Goal: Task Accomplishment & Management: Manage account settings

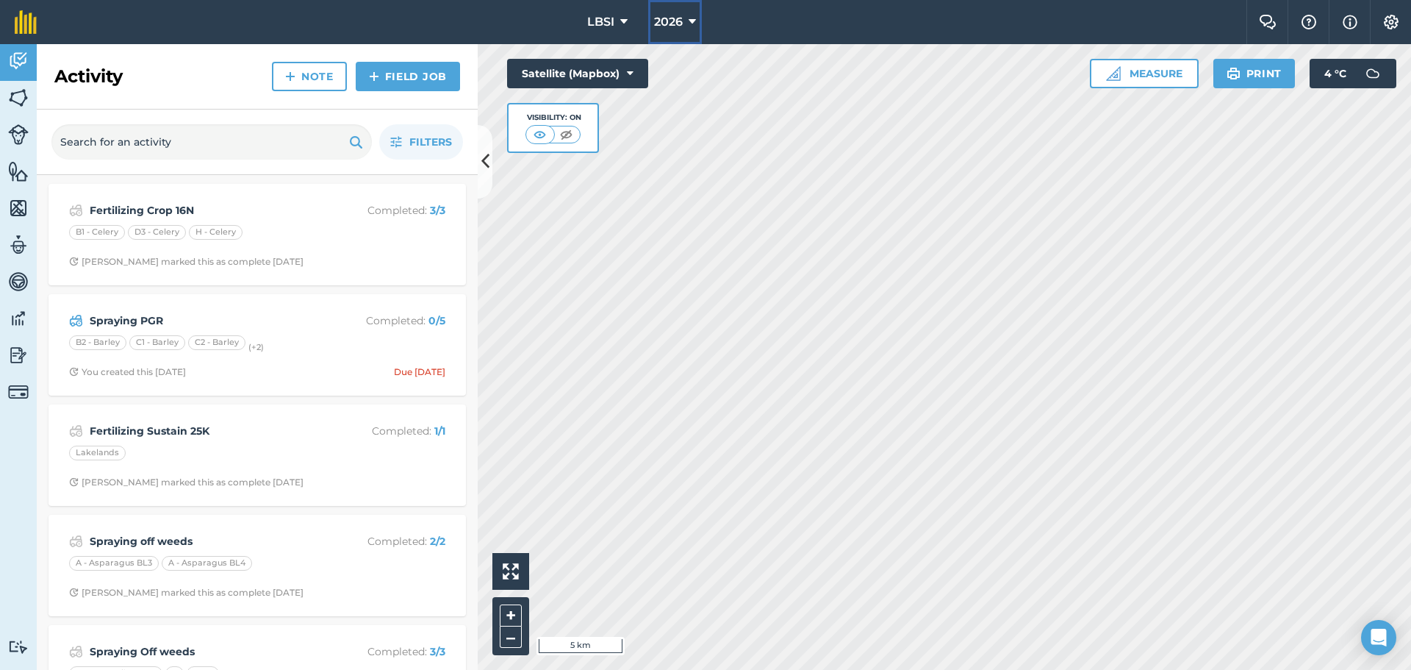
click at [690, 21] on icon at bounding box center [692, 22] width 7 height 18
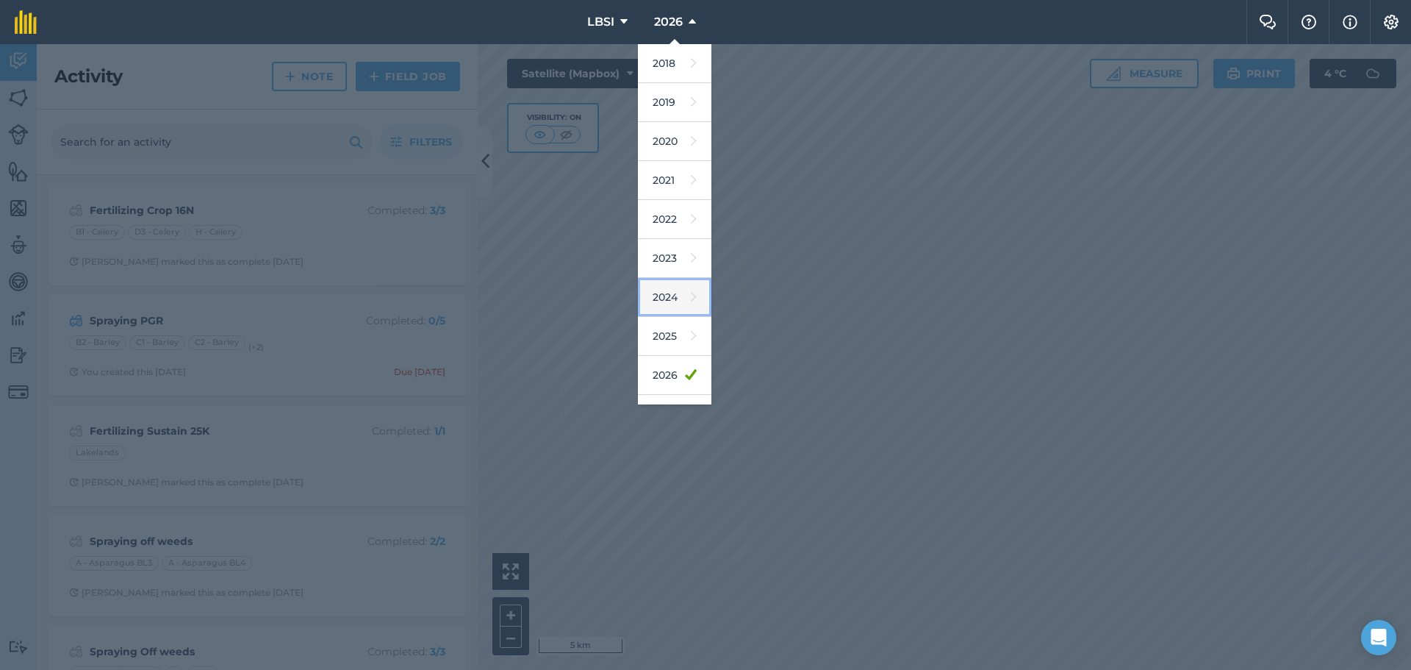
click at [656, 297] on link "2024" at bounding box center [674, 297] width 73 height 39
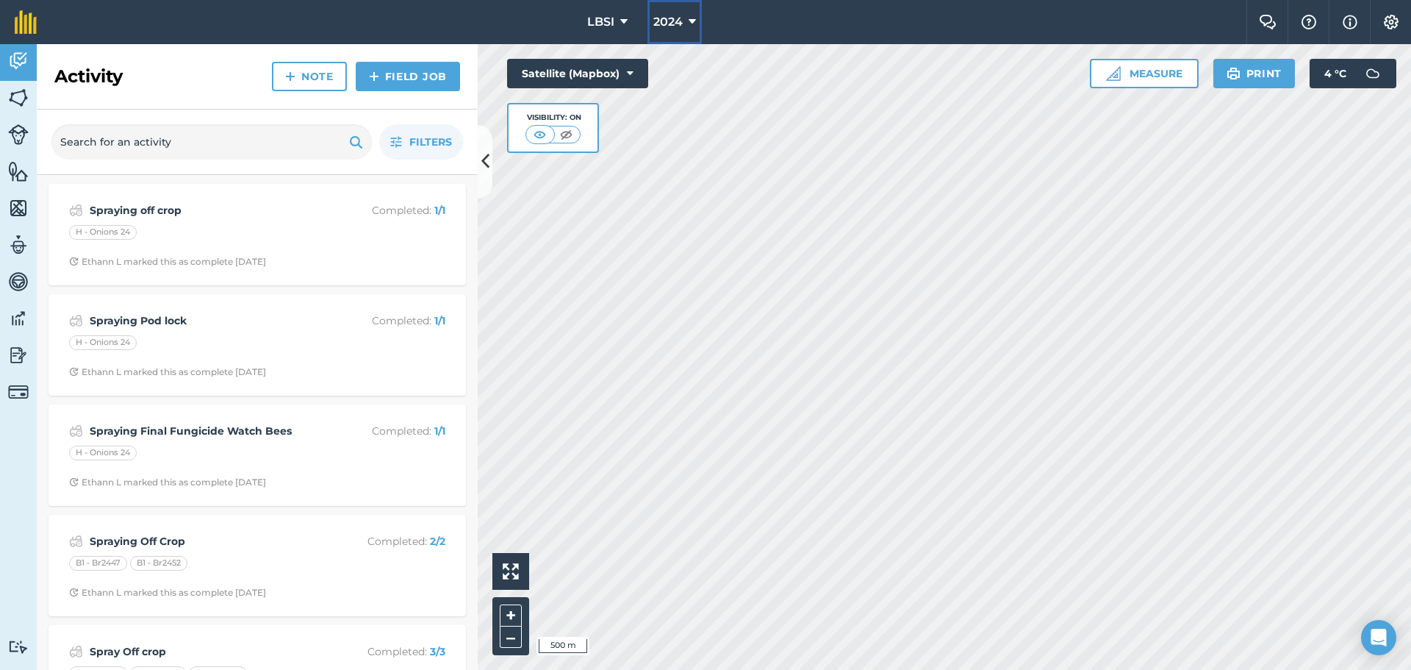
click at [694, 24] on icon at bounding box center [692, 22] width 7 height 18
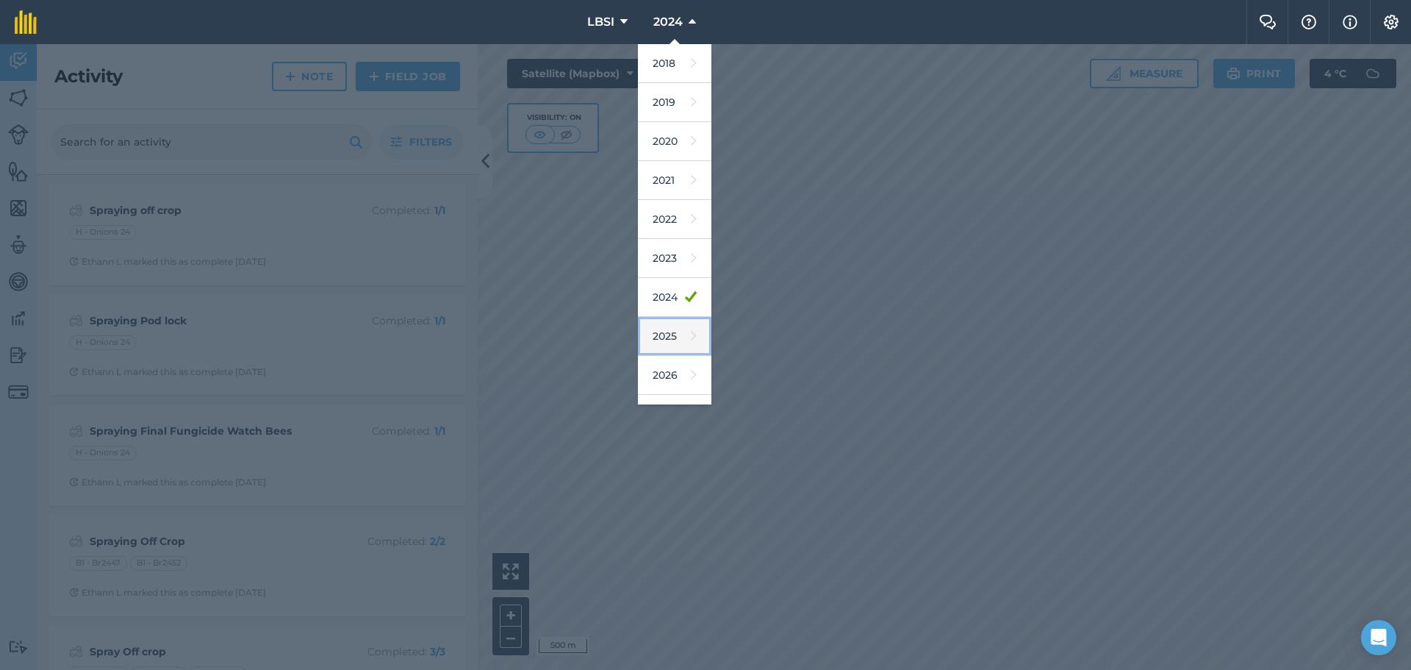
click at [657, 342] on link "2025" at bounding box center [674, 336] width 73 height 39
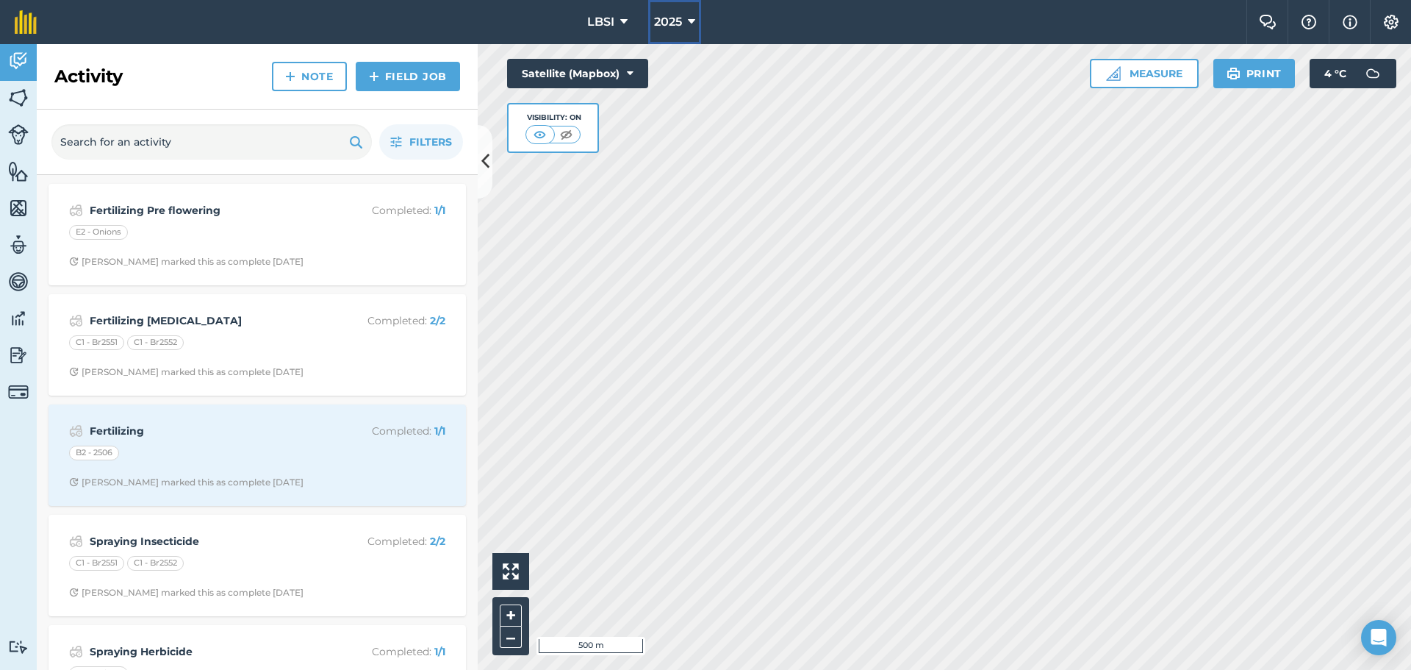
click at [692, 17] on icon at bounding box center [691, 22] width 7 height 18
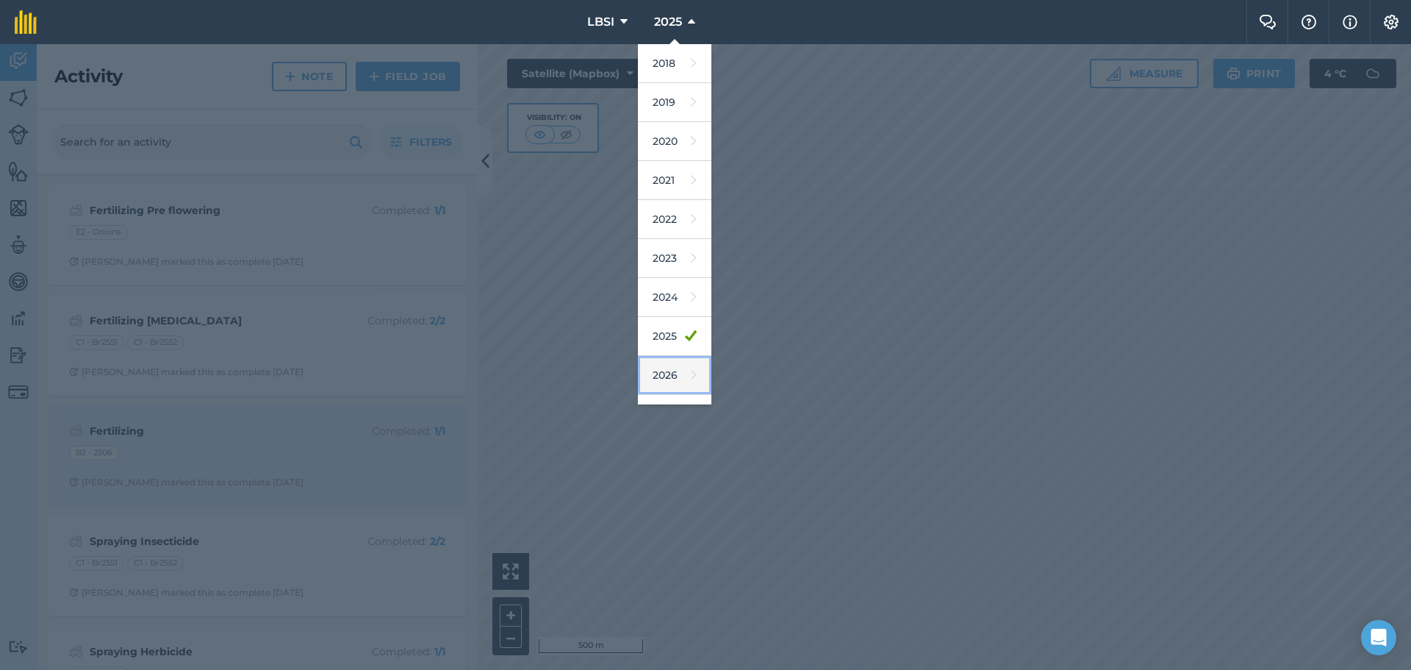
click at [664, 377] on link "2026" at bounding box center [674, 375] width 73 height 39
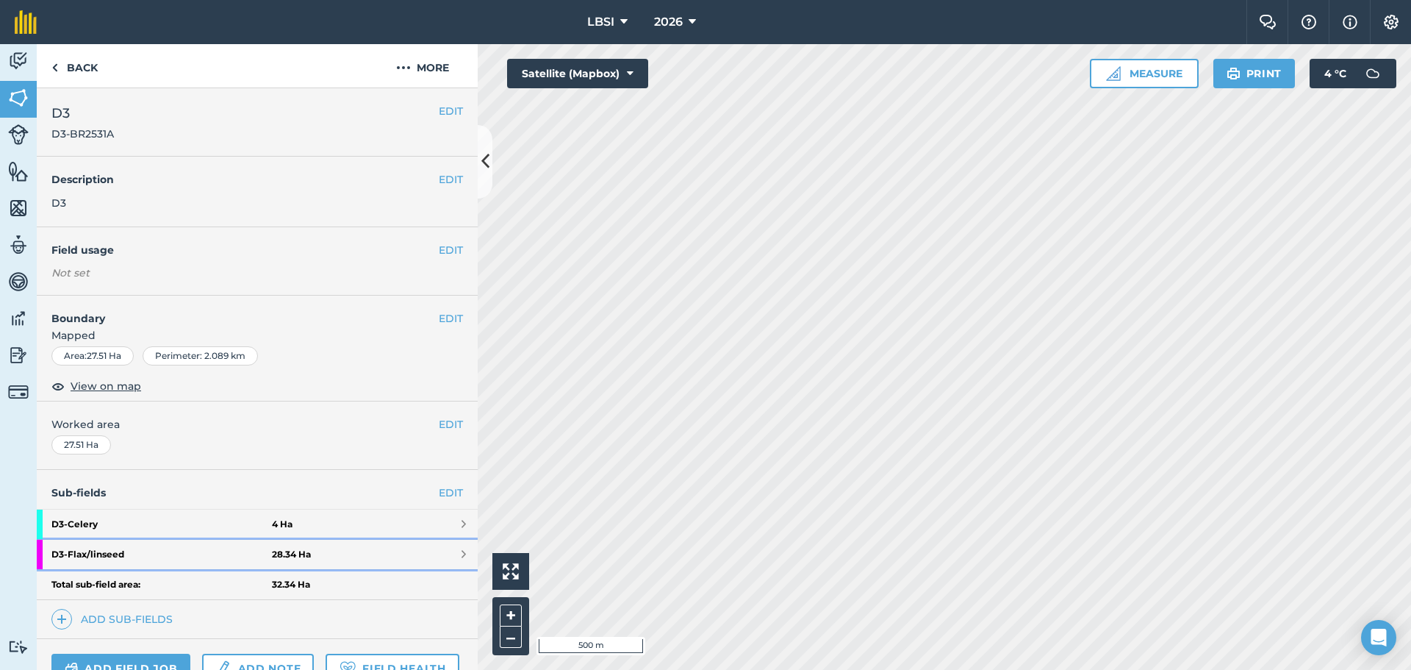
click at [151, 551] on strong "D3 - Flax/linseed" at bounding box center [161, 553] width 220 height 29
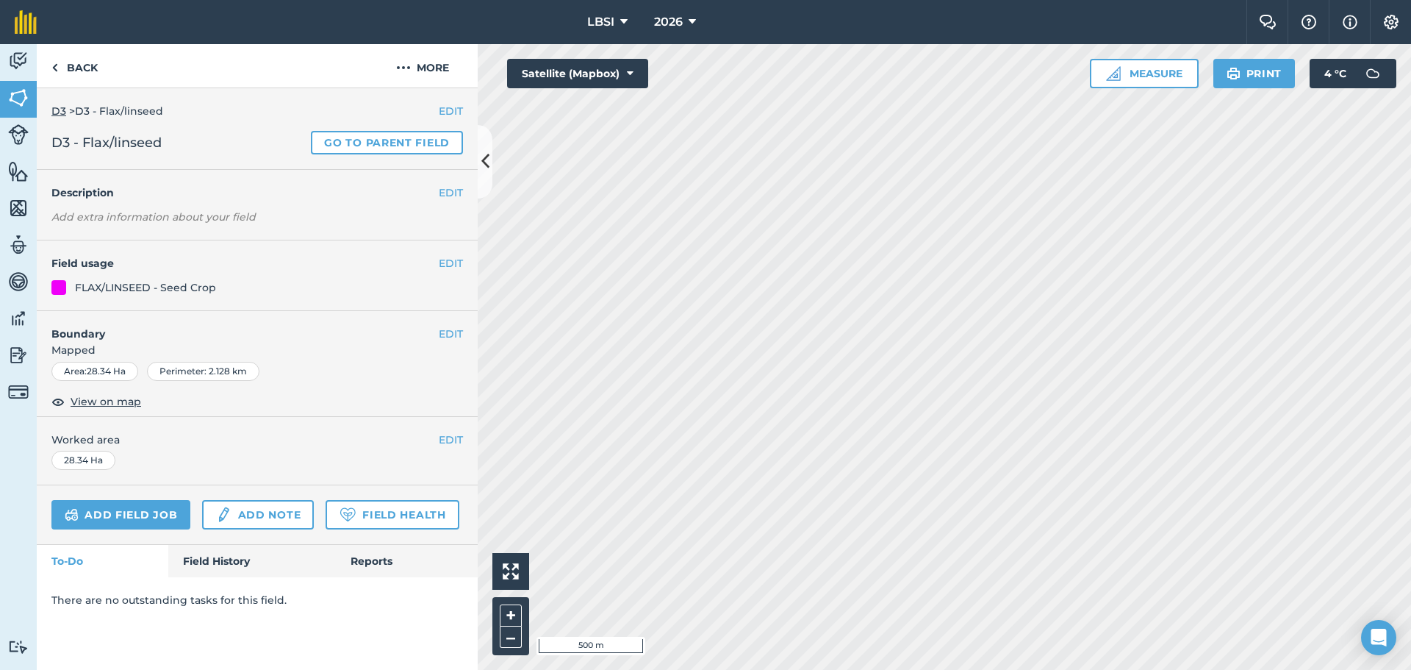
click at [151, 214] on em "Add extra information about your field" at bounding box center [153, 216] width 204 height 13
click at [445, 194] on button "EDIT" at bounding box center [451, 192] width 24 height 16
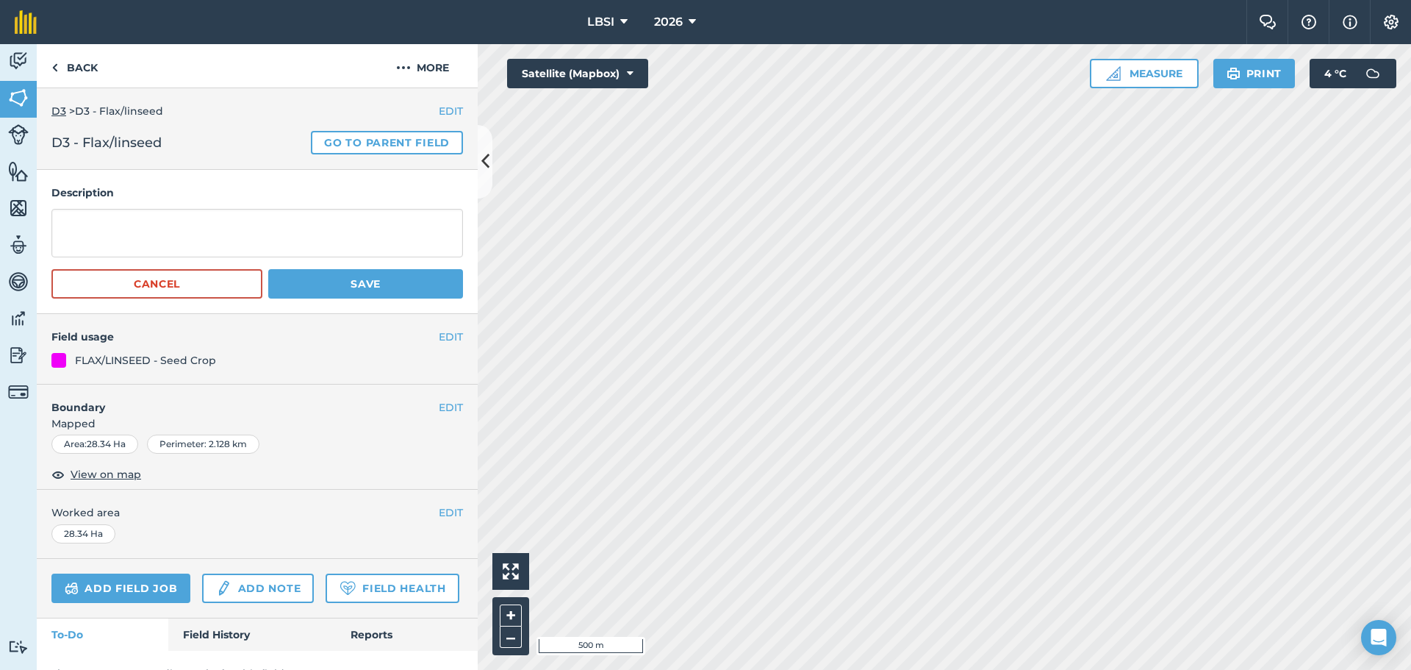
scroll to position [68, 0]
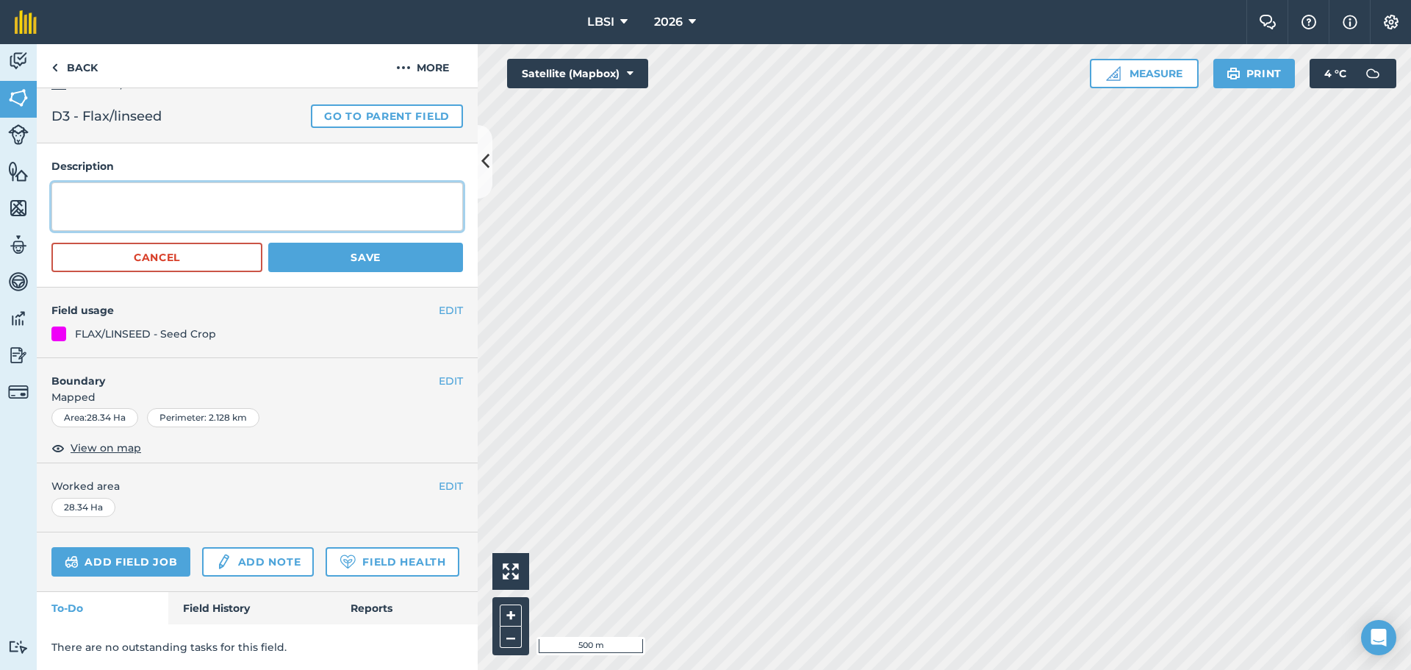
click at [71, 182] on textarea at bounding box center [257, 206] width 412 height 49
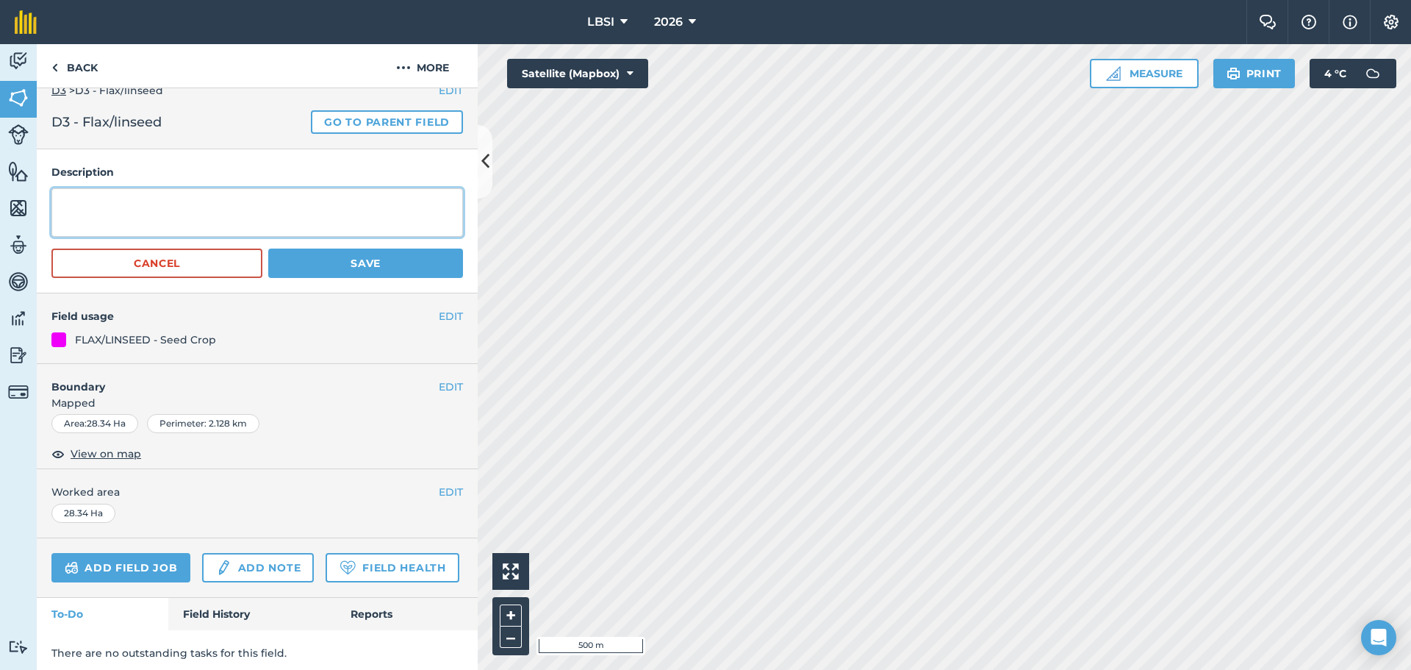
scroll to position [0, 0]
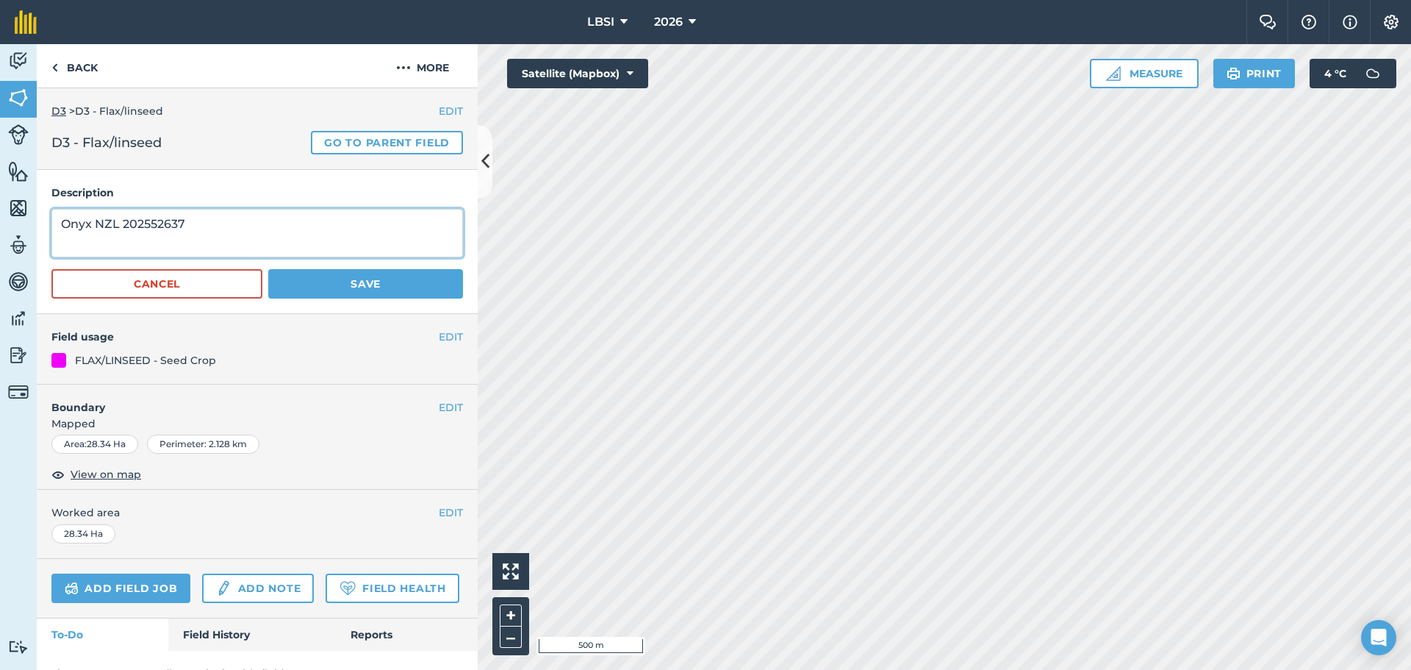
click at [93, 223] on textarea "Onyx NZL 202552637" at bounding box center [257, 233] width 412 height 49
drag, startPoint x: 57, startPoint y: 221, endPoint x: 64, endPoint y: 215, distance: 8.9
click at [58, 221] on textarea "Onyx NZL 202552637" at bounding box center [257, 233] width 412 height 49
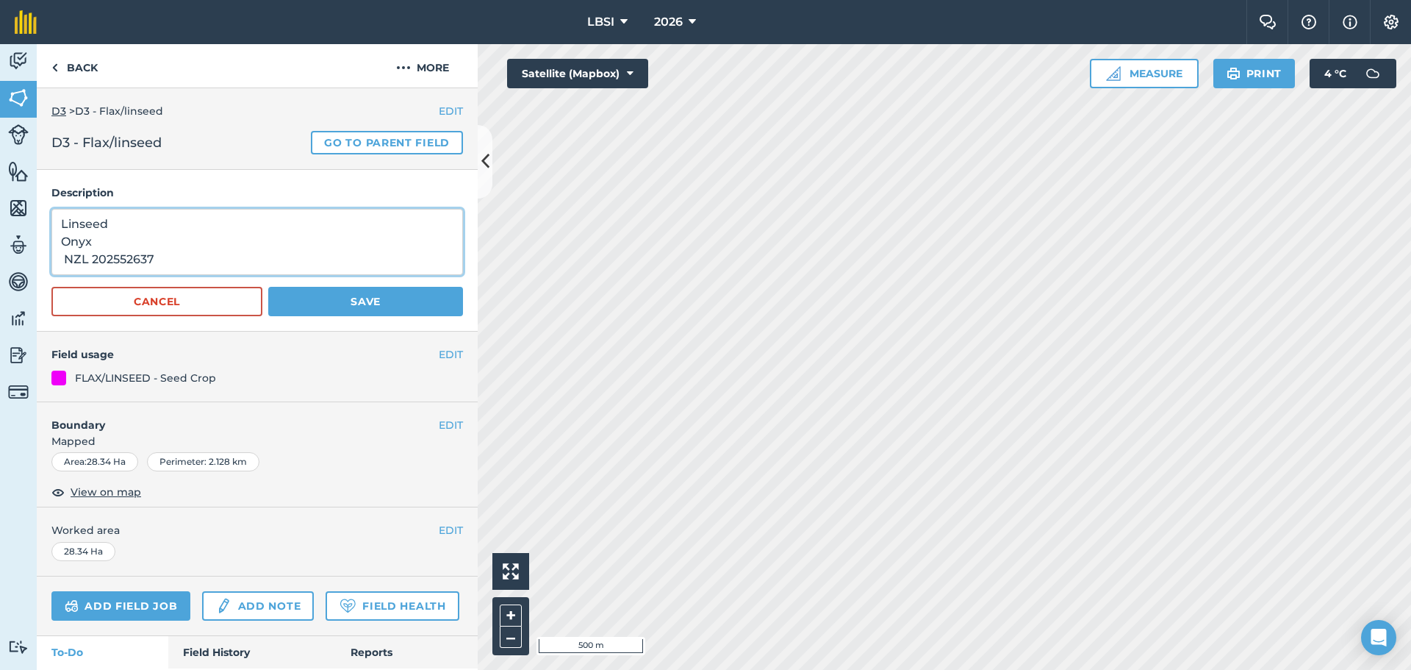
drag, startPoint x: 60, startPoint y: 224, endPoint x: 168, endPoint y: 274, distance: 118.4
click at [168, 274] on textarea "Linseed Onyx NZL 202552637" at bounding box center [257, 242] width 412 height 66
type textarea "Linseed Onyx NZL 202552637"
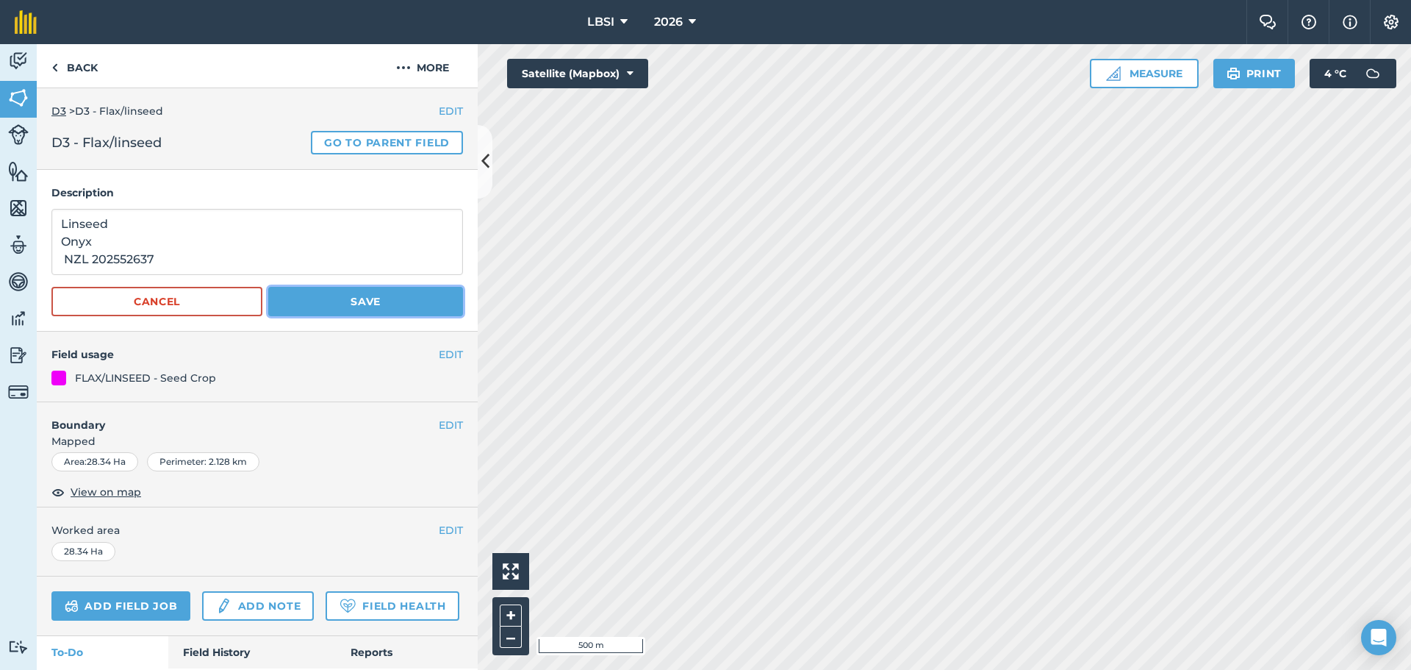
click at [326, 300] on button "Save" at bounding box center [365, 301] width 195 height 29
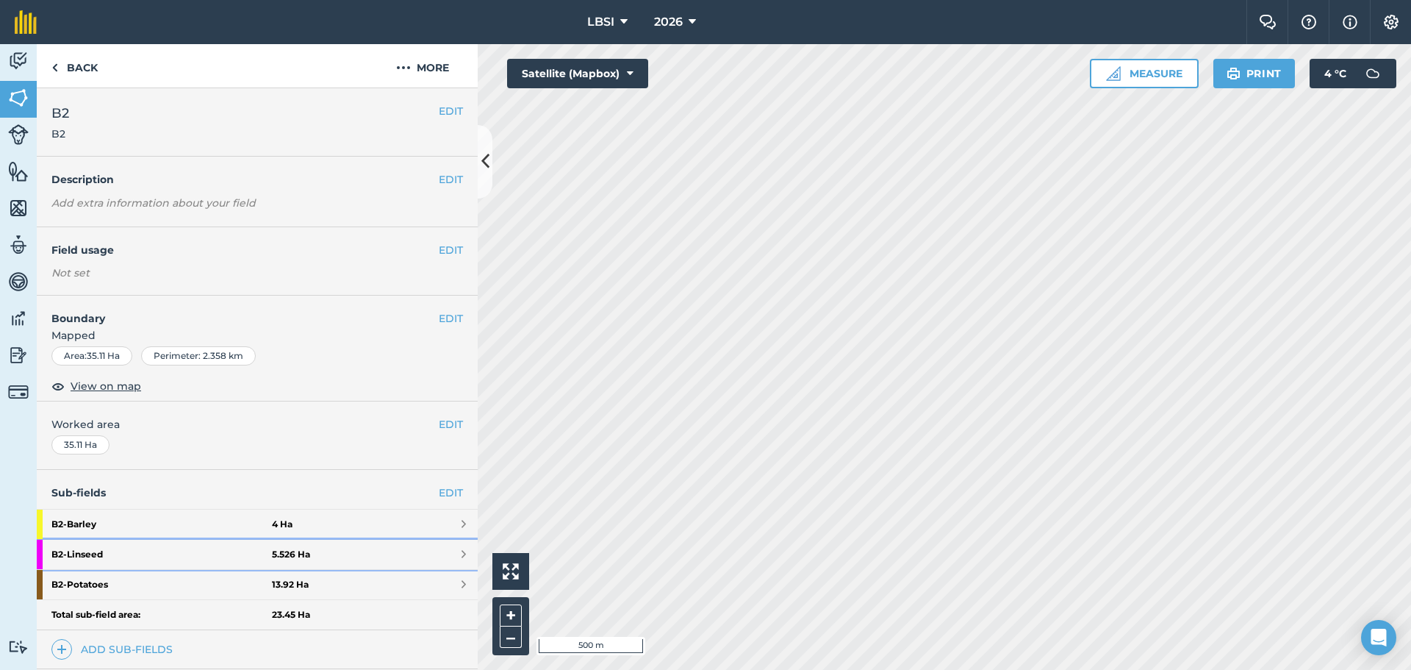
click at [123, 554] on strong "B2 - Linseed" at bounding box center [161, 553] width 220 height 29
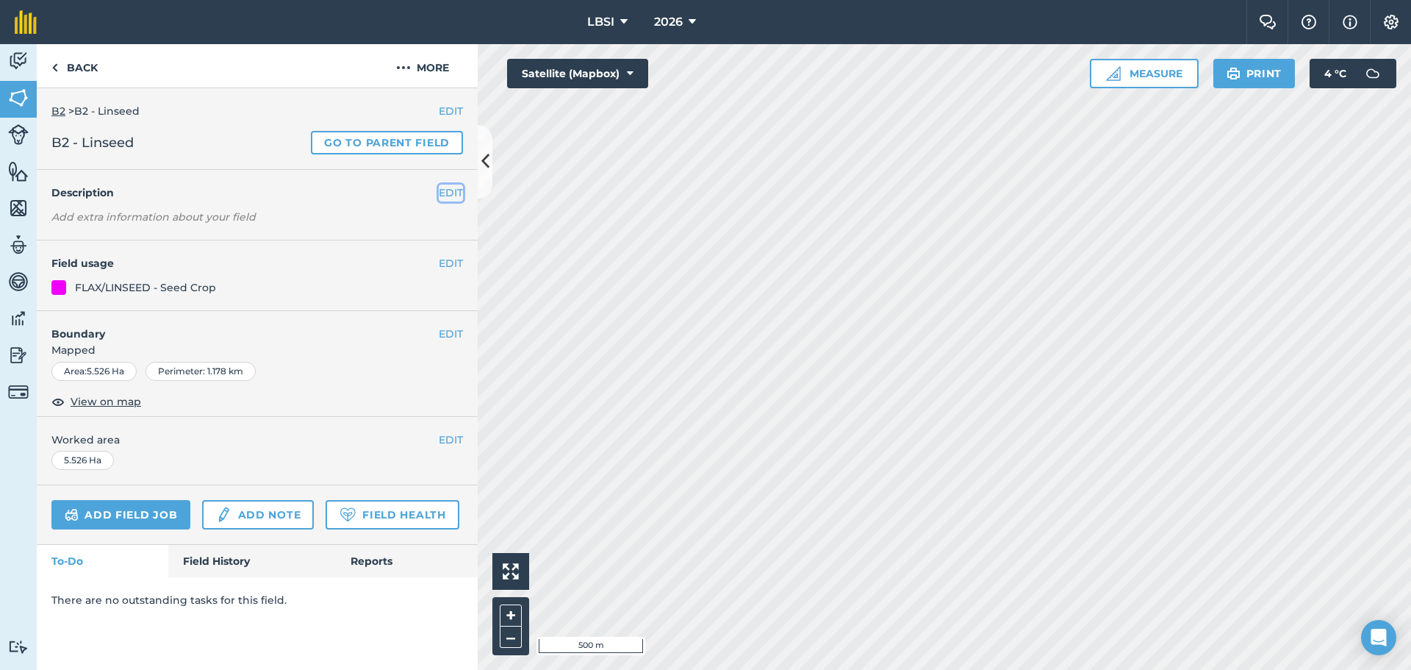
click at [444, 195] on button "EDIT" at bounding box center [451, 192] width 24 height 16
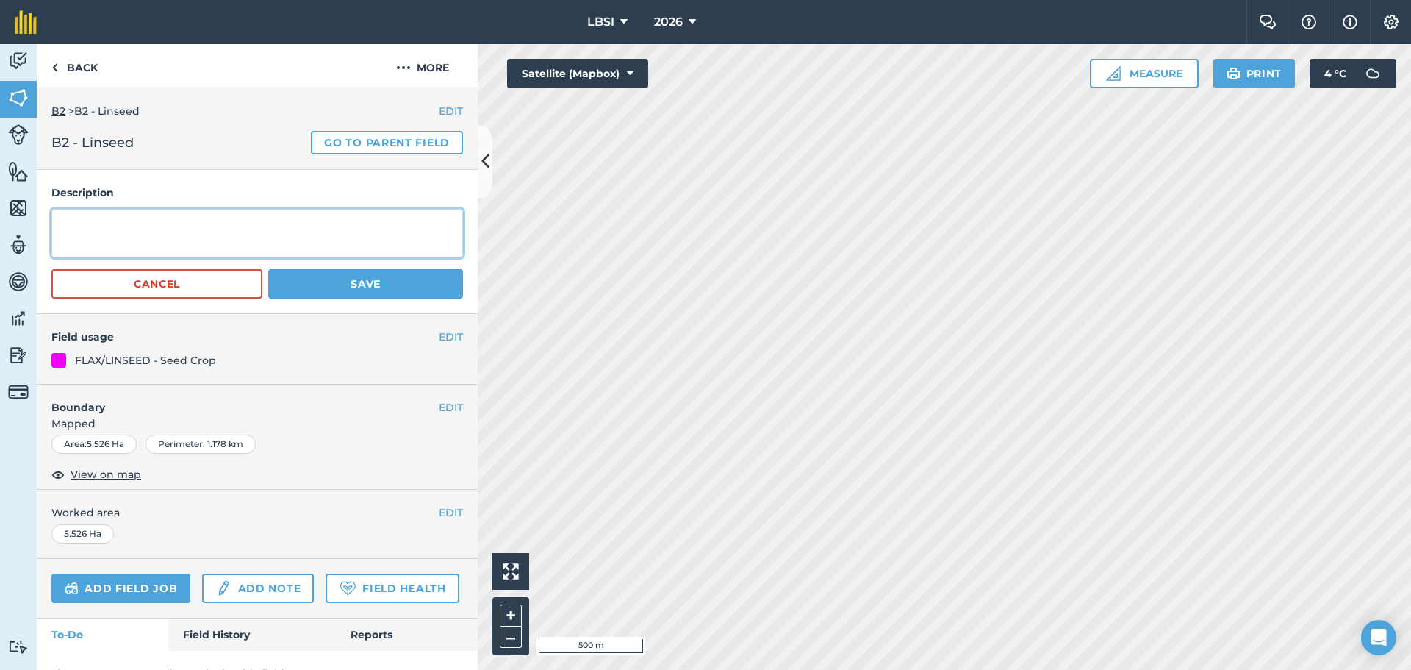
click at [65, 220] on textarea at bounding box center [257, 233] width 412 height 49
paste textarea "Linseed Onyx NZL 202552637"
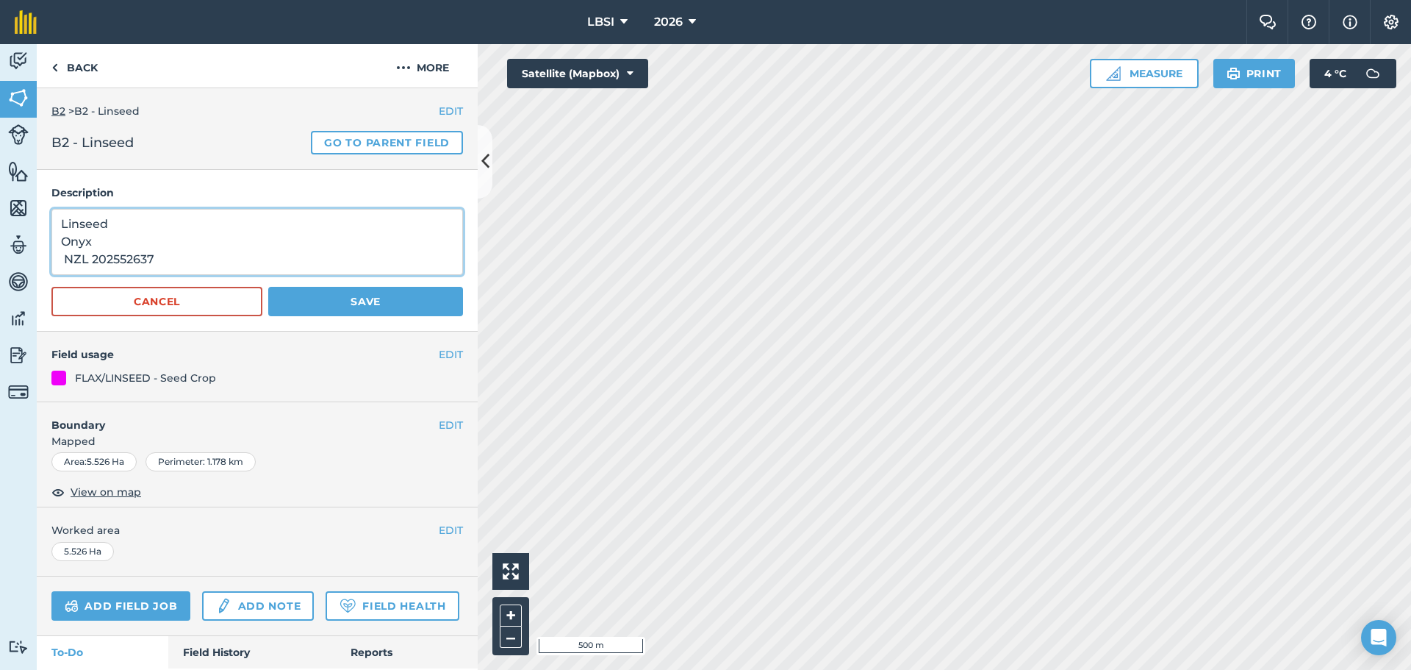
type textarea "Linseed Onyx NZL 202552637"
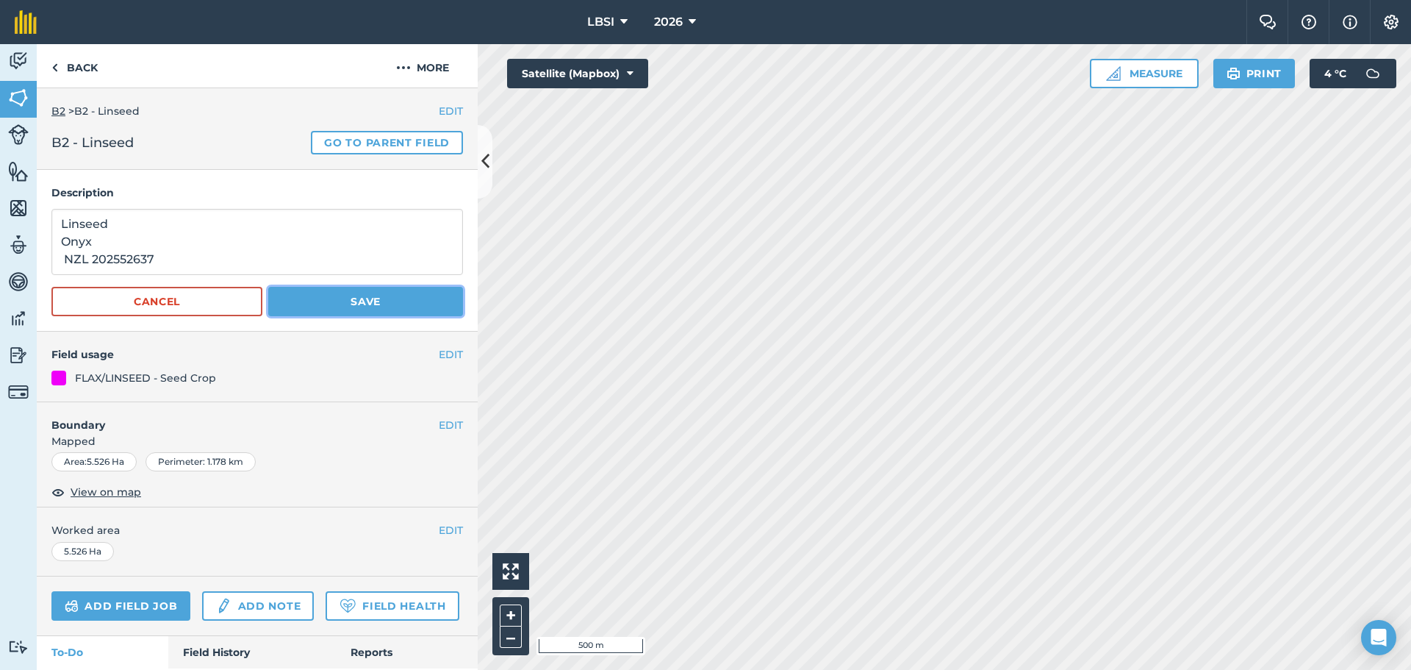
click at [347, 299] on button "Save" at bounding box center [365, 301] width 195 height 29
